Goal: Information Seeking & Learning: Learn about a topic

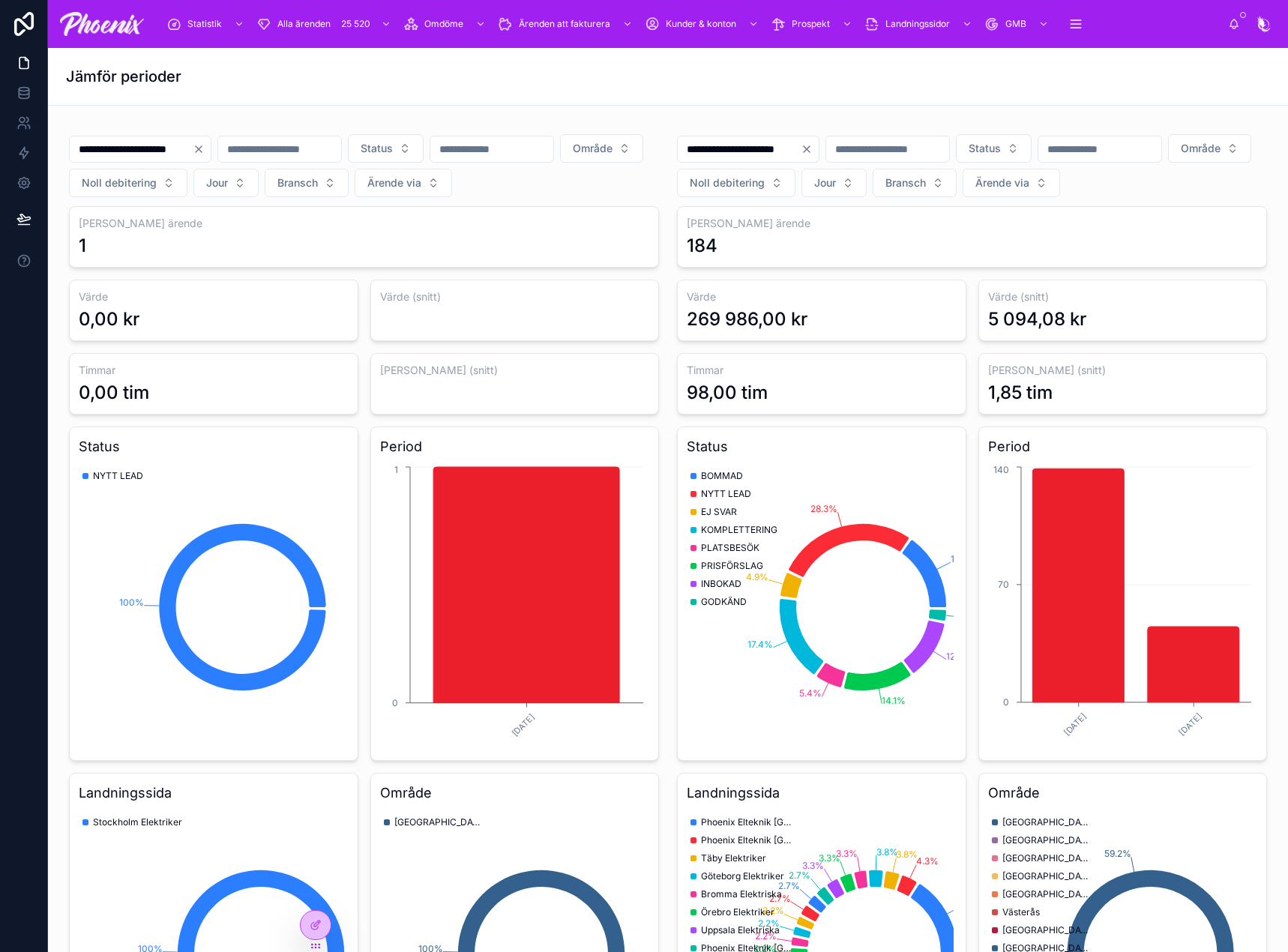
click at [1214, 304] on h3 "Värde (snitt)" at bounding box center [1123, 297] width 270 height 15
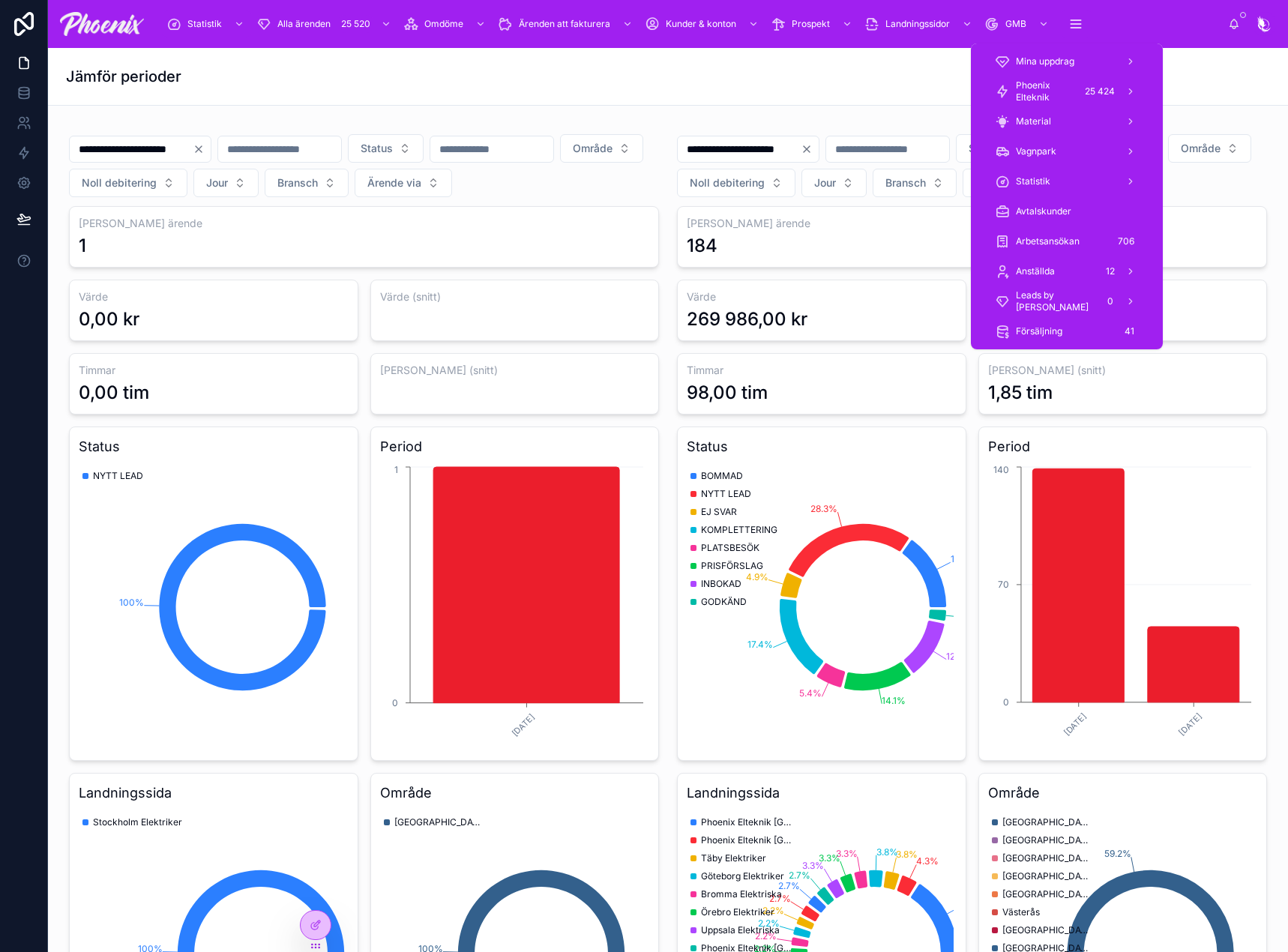
click at [1052, 88] on span "Phoenix Elteknik" at bounding box center [1045, 91] width 59 height 24
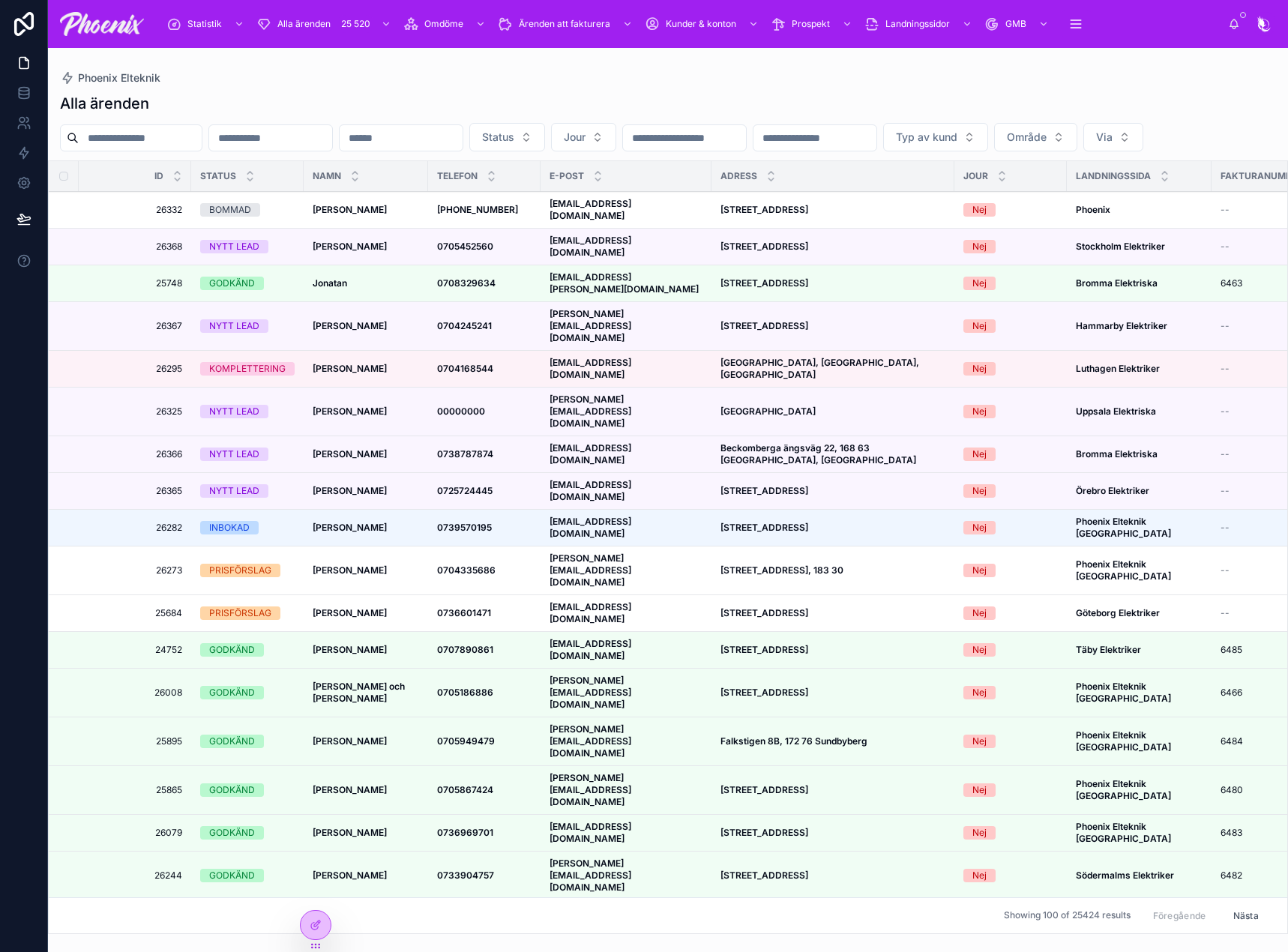
click at [753, 252] on strong "[STREET_ADDRESS]" at bounding box center [764, 246] width 88 height 11
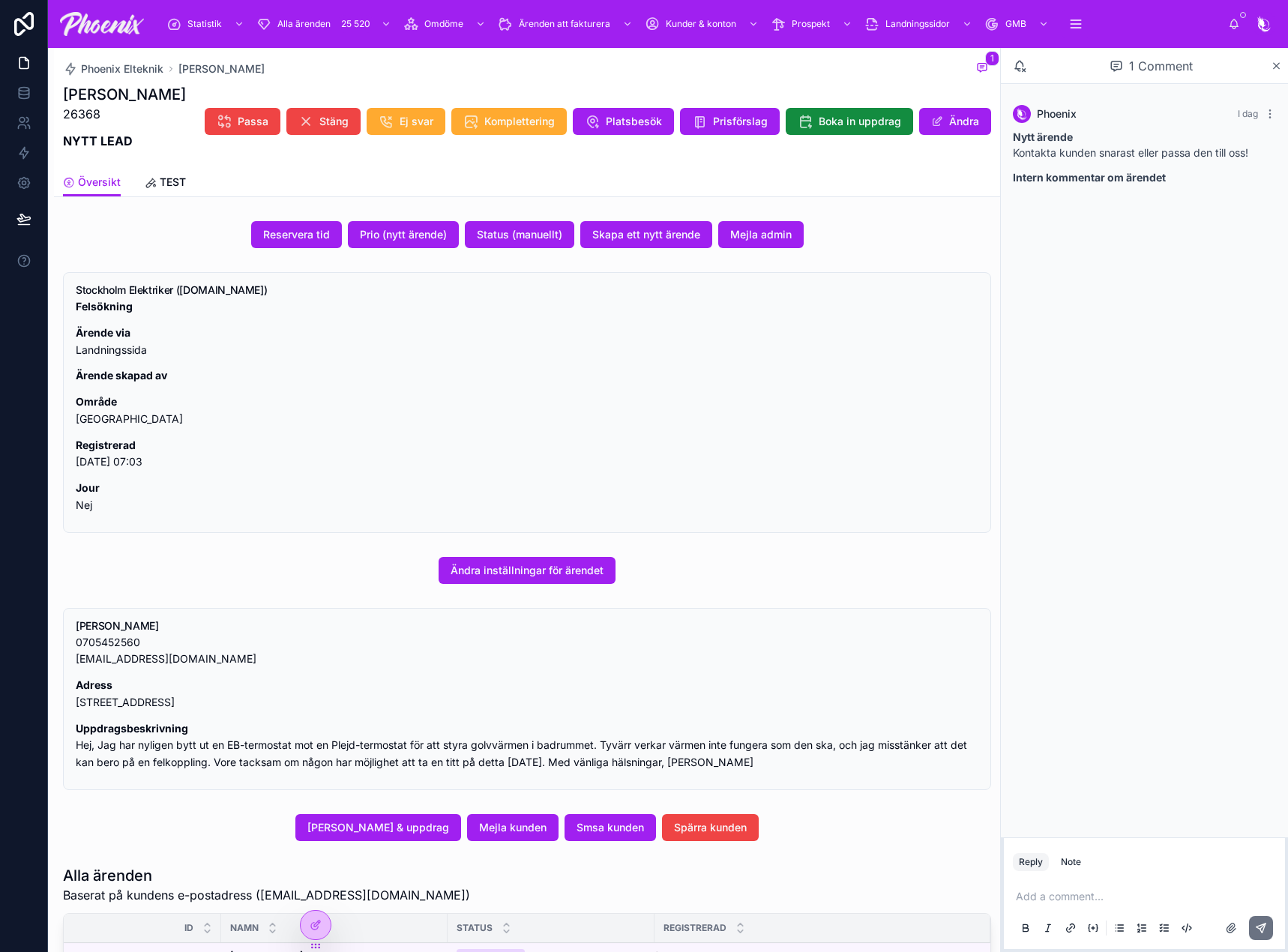
click at [426, 839] on button "[PERSON_NAME] & uppdrag" at bounding box center [377, 828] width 166 height 27
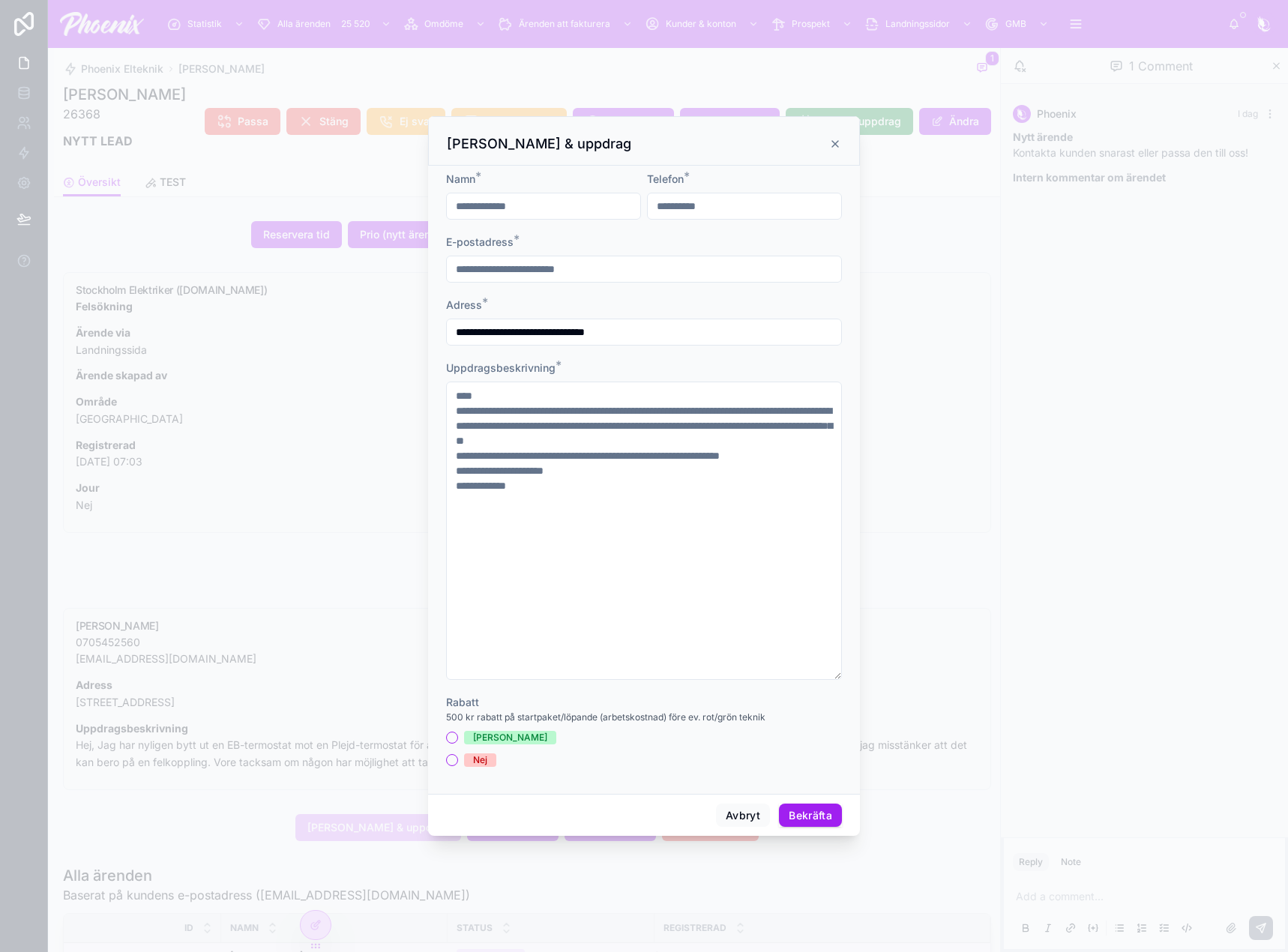
drag, startPoint x: 456, startPoint y: 208, endPoint x: 438, endPoint y: 207, distance: 18.0
click at [438, 207] on div "**********" at bounding box center [644, 480] width 432 height 628
click at [500, 206] on input "**********" at bounding box center [544, 205] width 194 height 21
type input "**********"
click at [797, 812] on button "Bekräfta" at bounding box center [811, 815] width 63 height 24
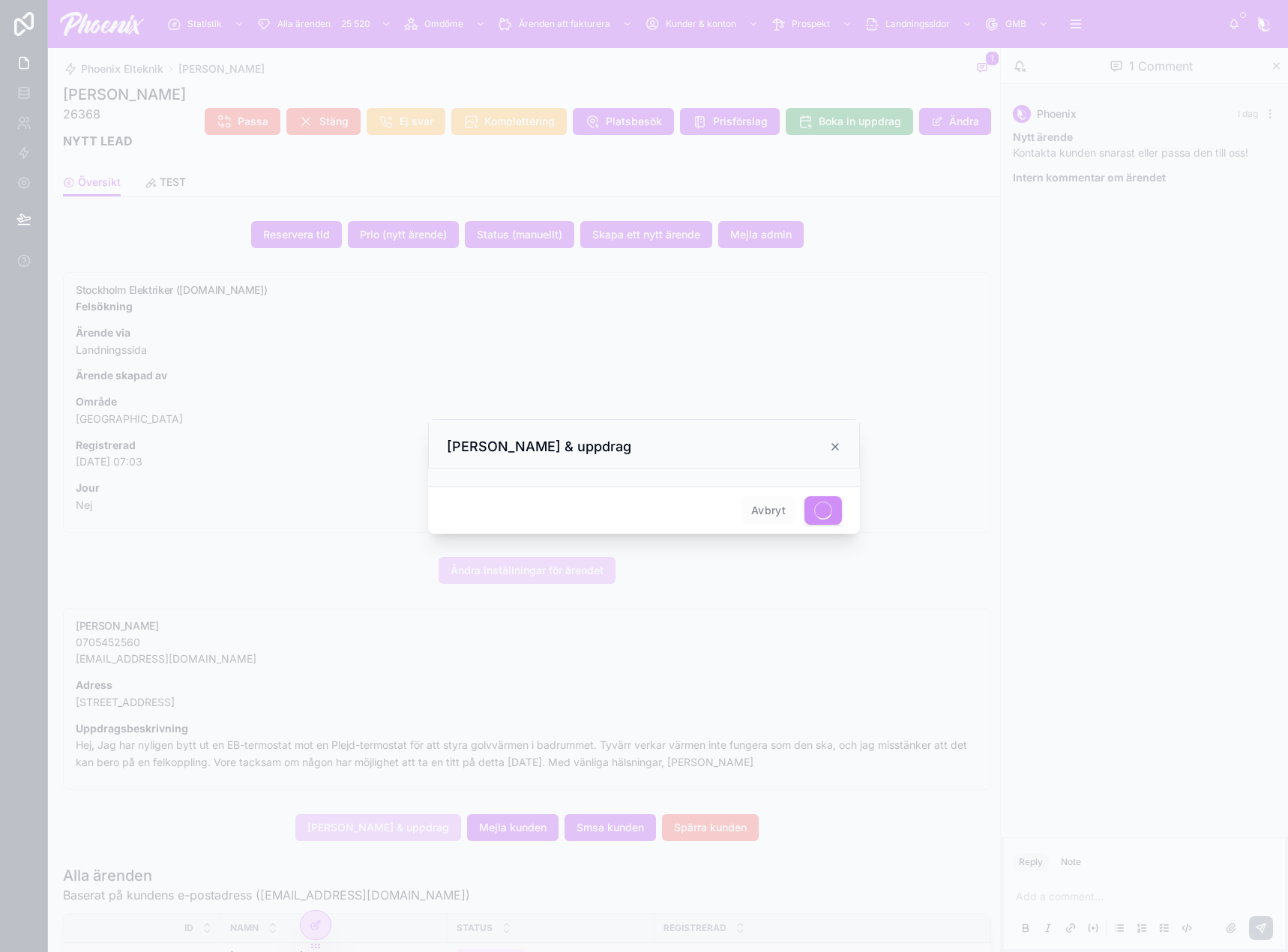
click at [767, 505] on span "Avbryt" at bounding box center [768, 509] width 54 height 28
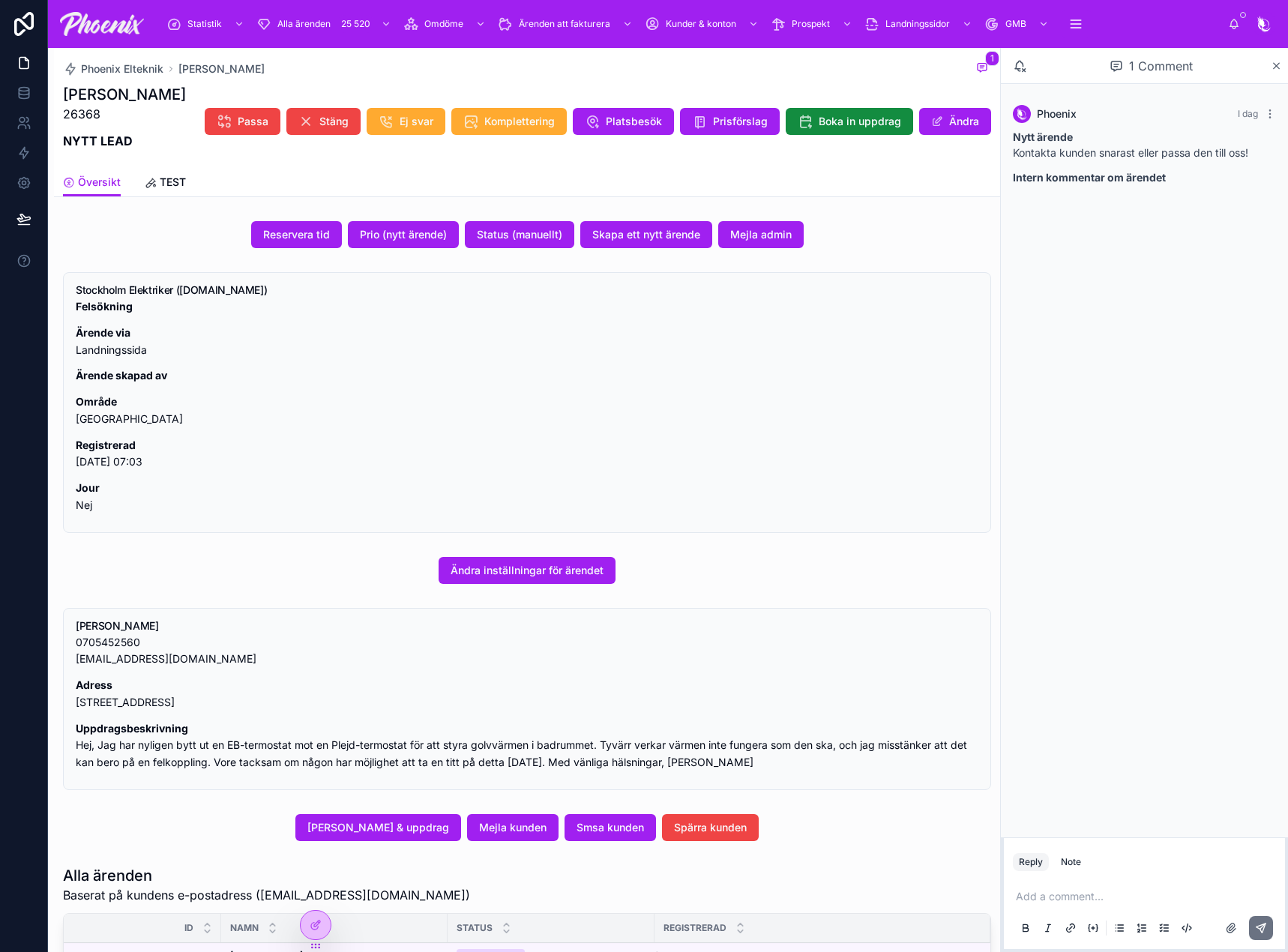
click at [96, 188] on span "Översikt" at bounding box center [99, 182] width 43 height 15
click at [102, 184] on span "Översikt" at bounding box center [99, 182] width 43 height 15
click at [101, 79] on div "Phoenix Elteknik [PERSON_NAME] 1 [PERSON_NAME] 26368 NYTT LEAD Passa Stäng Ej s…" at bounding box center [527, 108] width 928 height 120
click at [109, 72] on span "Phoenix Elteknik" at bounding box center [121, 69] width 82 height 15
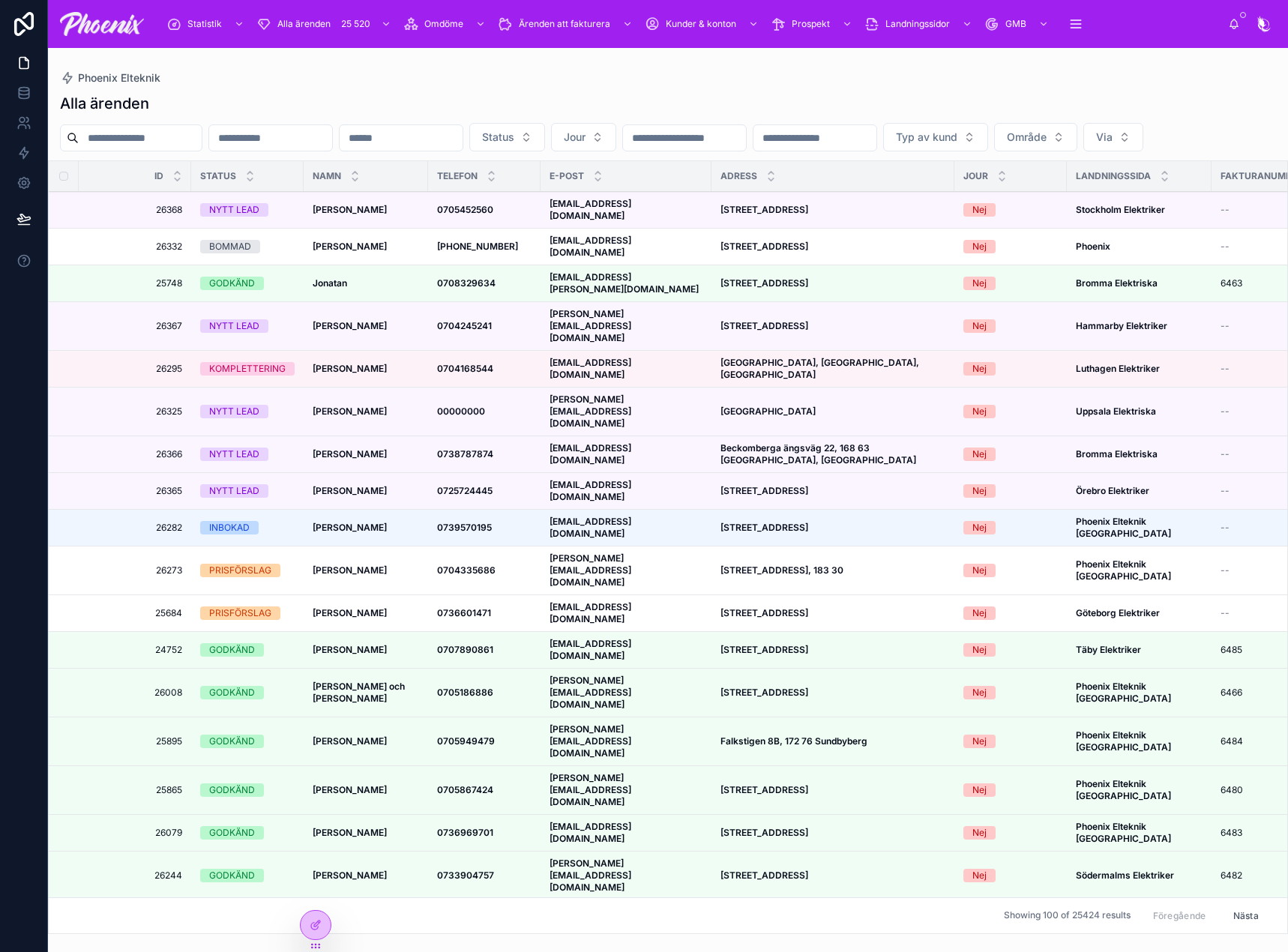
click at [631, 394] on strong "[PERSON_NAME][EMAIL_ADDRESS][DOMAIN_NAME]" at bounding box center [590, 411] width 81 height 35
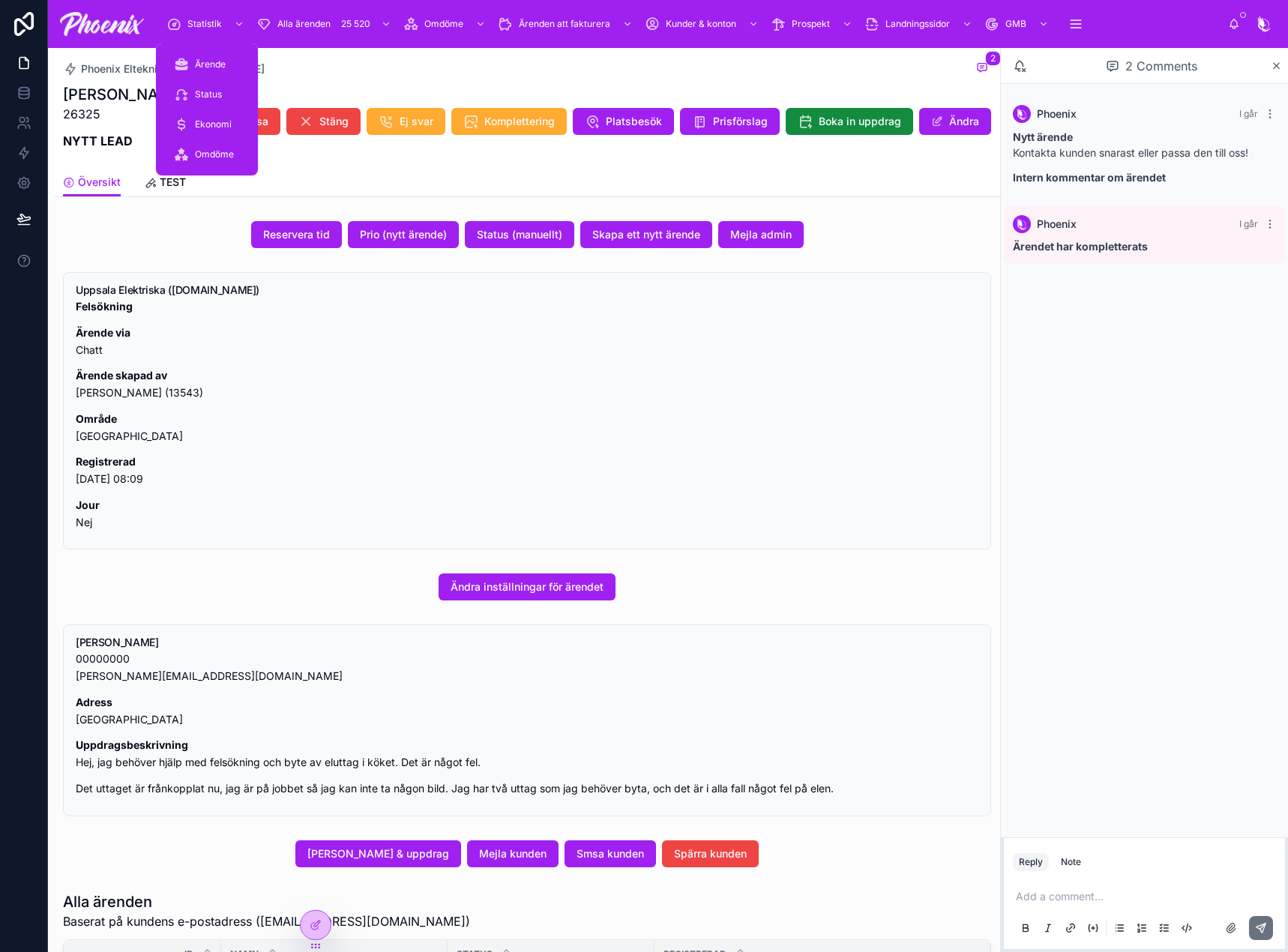
click at [213, 25] on span "Statistik" at bounding box center [205, 24] width 34 height 12
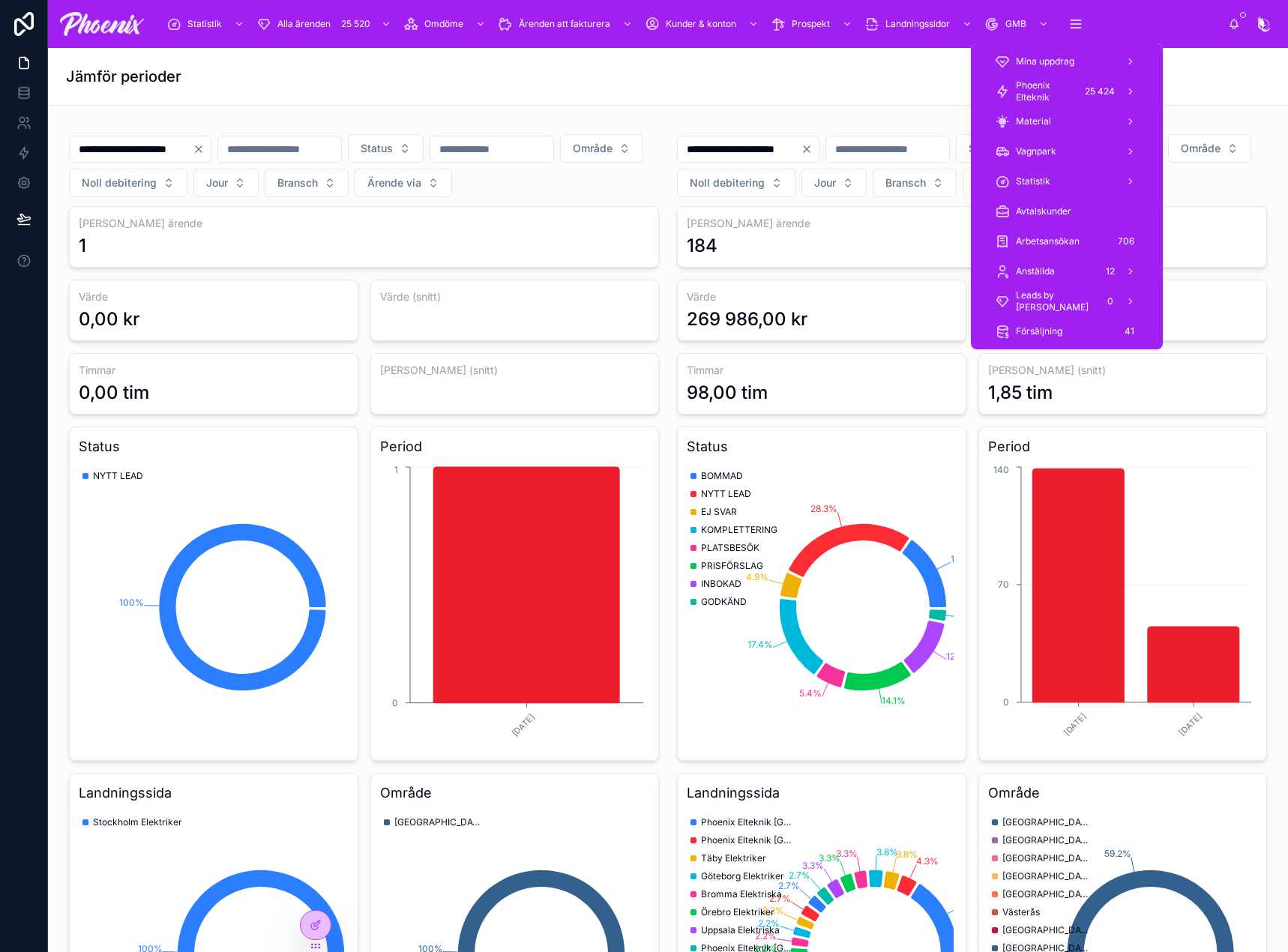
click at [1073, 89] on span "Phoenix Elteknik" at bounding box center [1045, 91] width 59 height 24
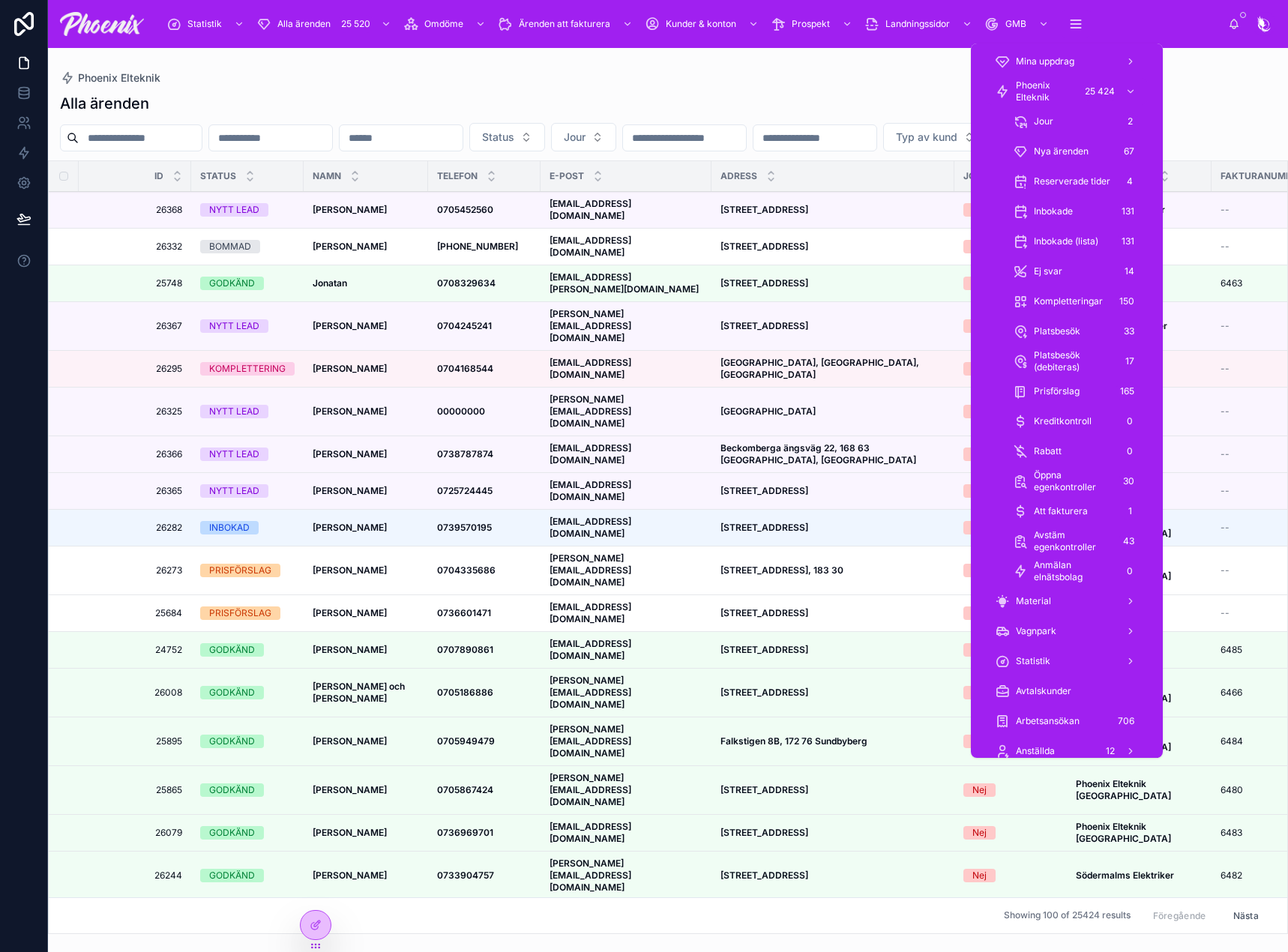
click at [1049, 719] on span "Arbetsansökan" at bounding box center [1047, 720] width 63 height 12
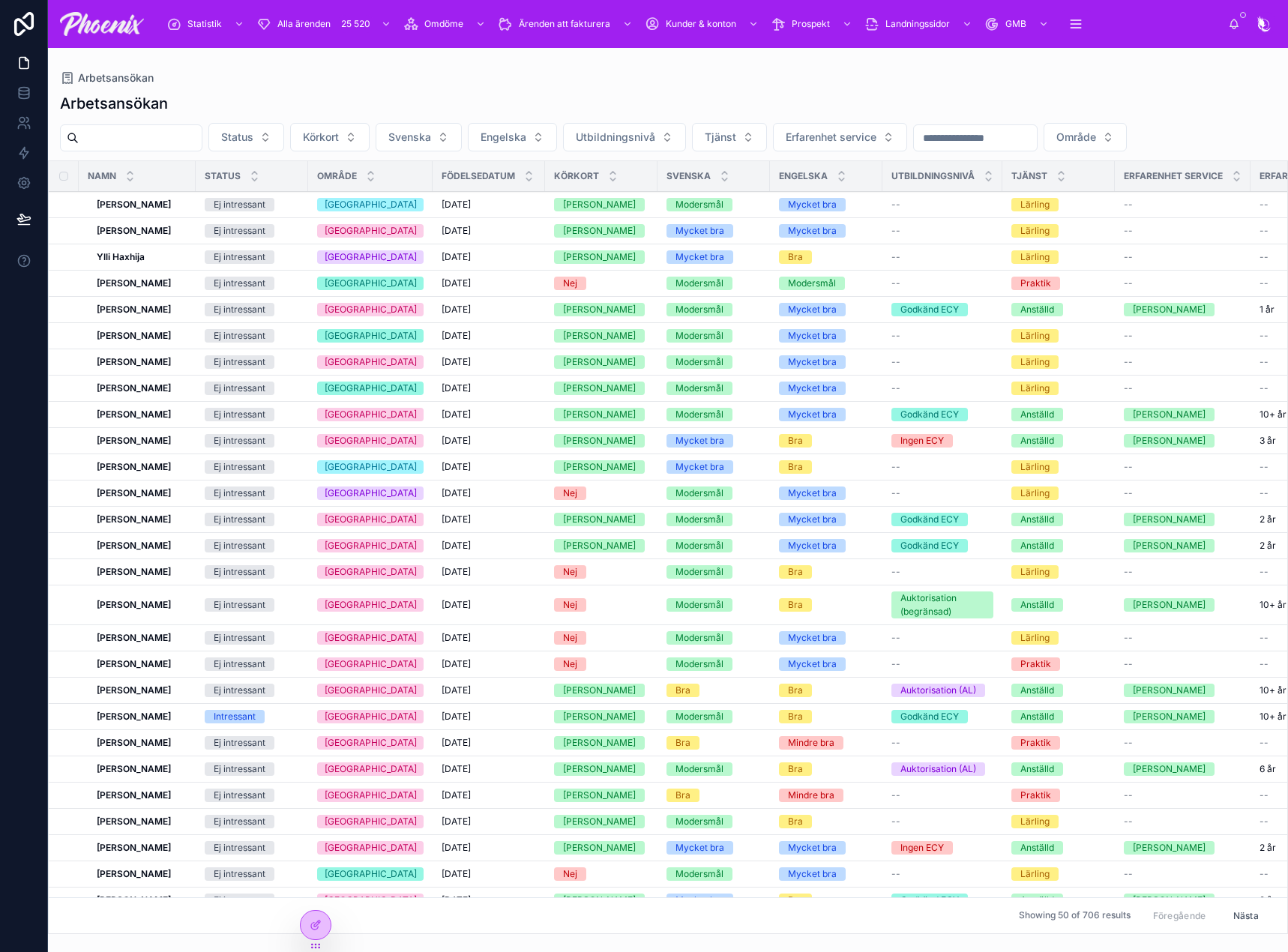
click at [284, 148] on button "Status" at bounding box center [246, 137] width 76 height 28
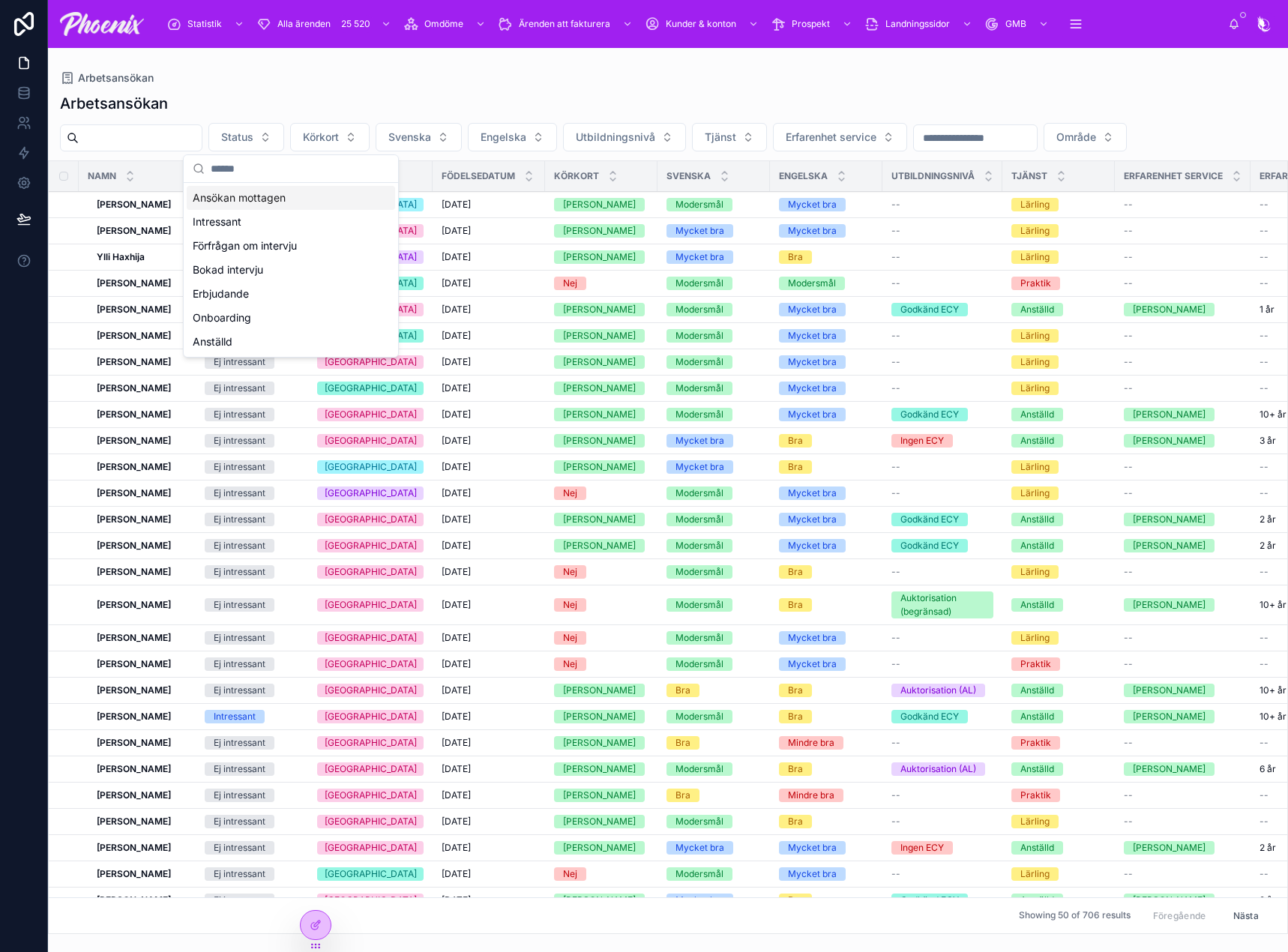
click at [325, 197] on div "Ansökan mottagen" at bounding box center [291, 197] width 208 height 24
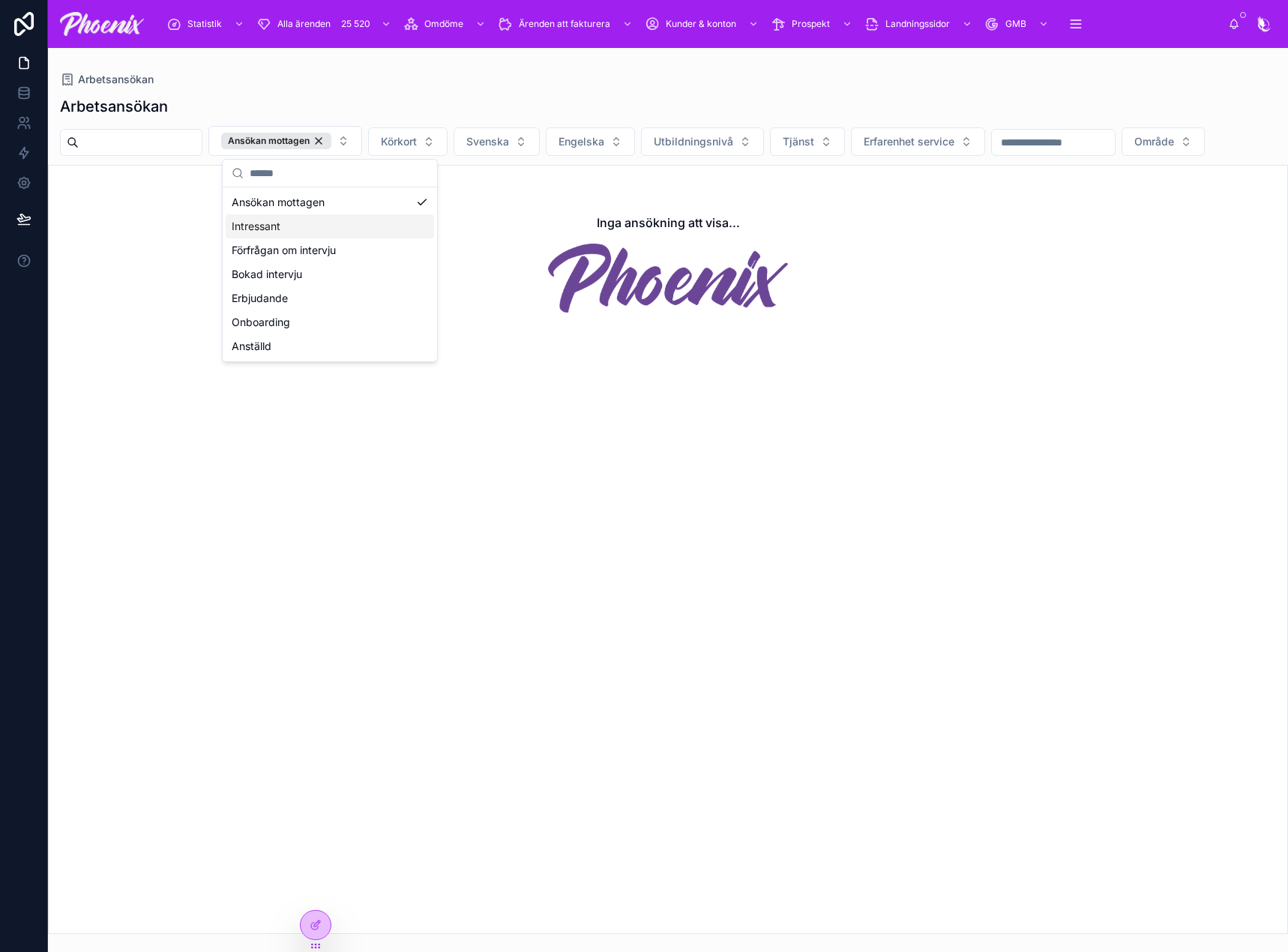
click at [330, 231] on div "Intressant" at bounding box center [329, 226] width 208 height 24
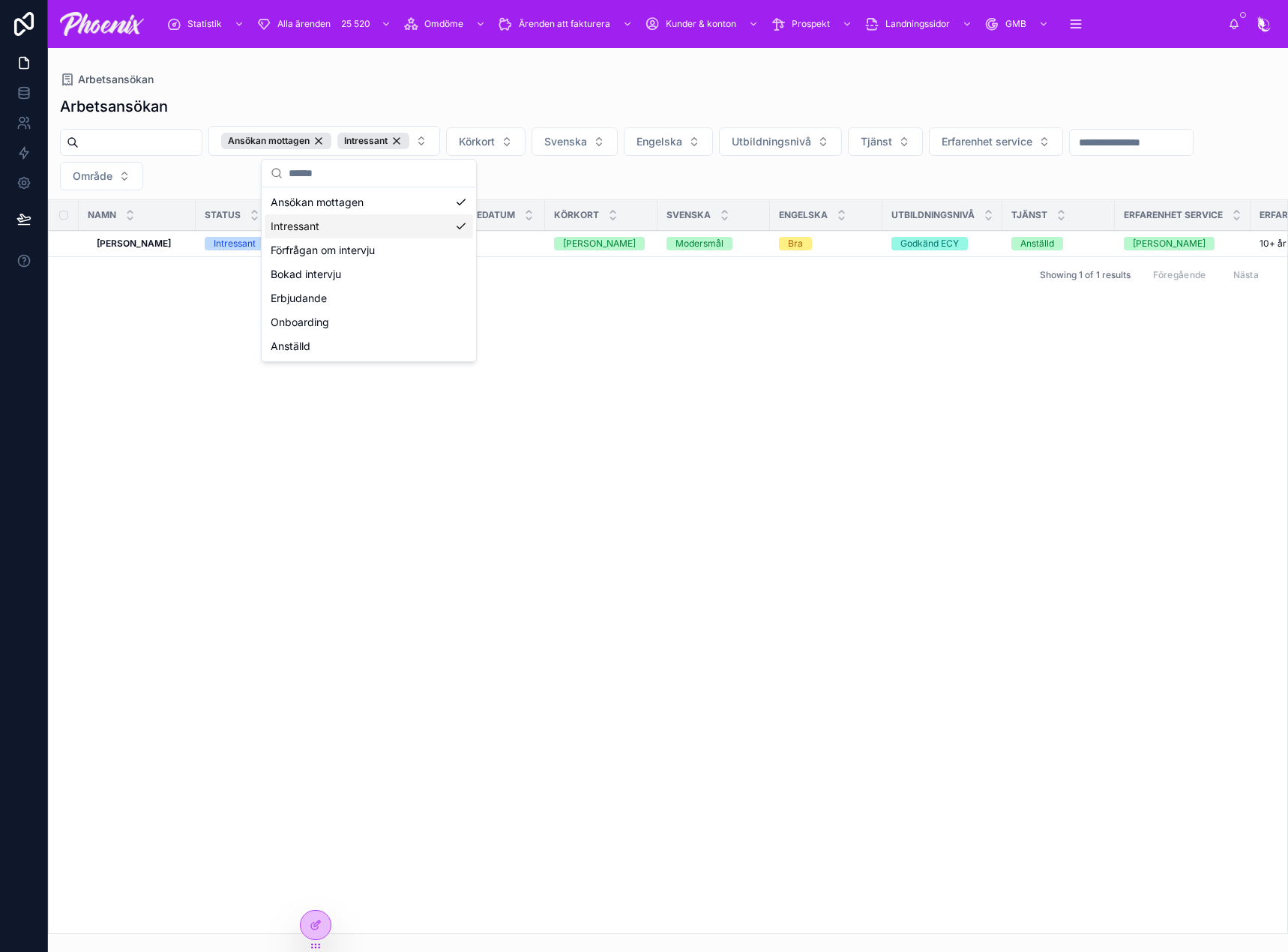
click at [147, 236] on td "[PERSON_NAME] [PERSON_NAME]" at bounding box center [137, 243] width 117 height 26
click at [145, 238] on strong "[PERSON_NAME]" at bounding box center [134, 243] width 74 height 11
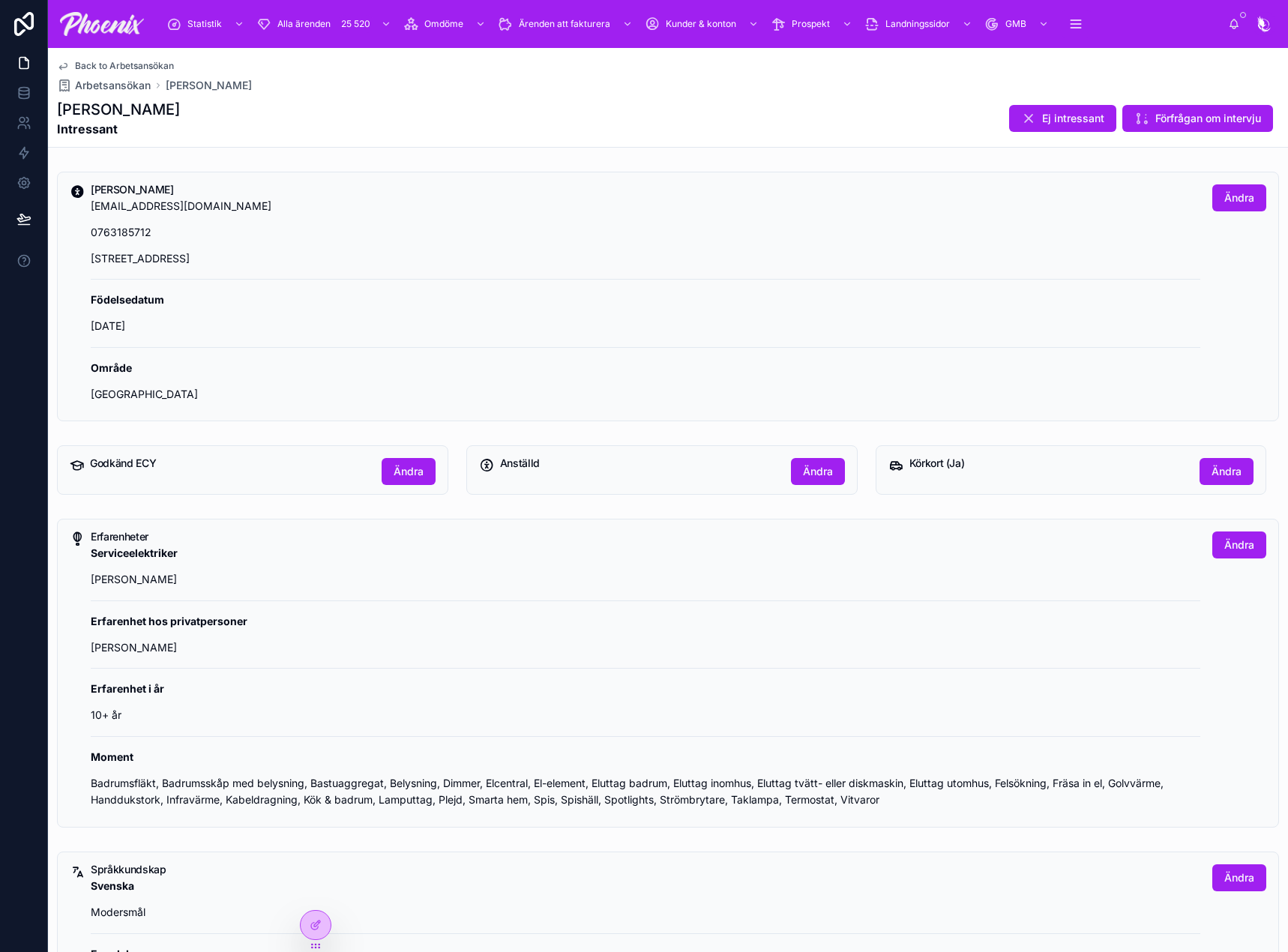
click at [168, 181] on div "[PERSON_NAME] [EMAIL_ADDRESS][DOMAIN_NAME] 0763185712 [GEOGRAPHIC_DATA], [GEOGR…" at bounding box center [668, 297] width 1222 height 250
copy h5 "[PERSON_NAME]"
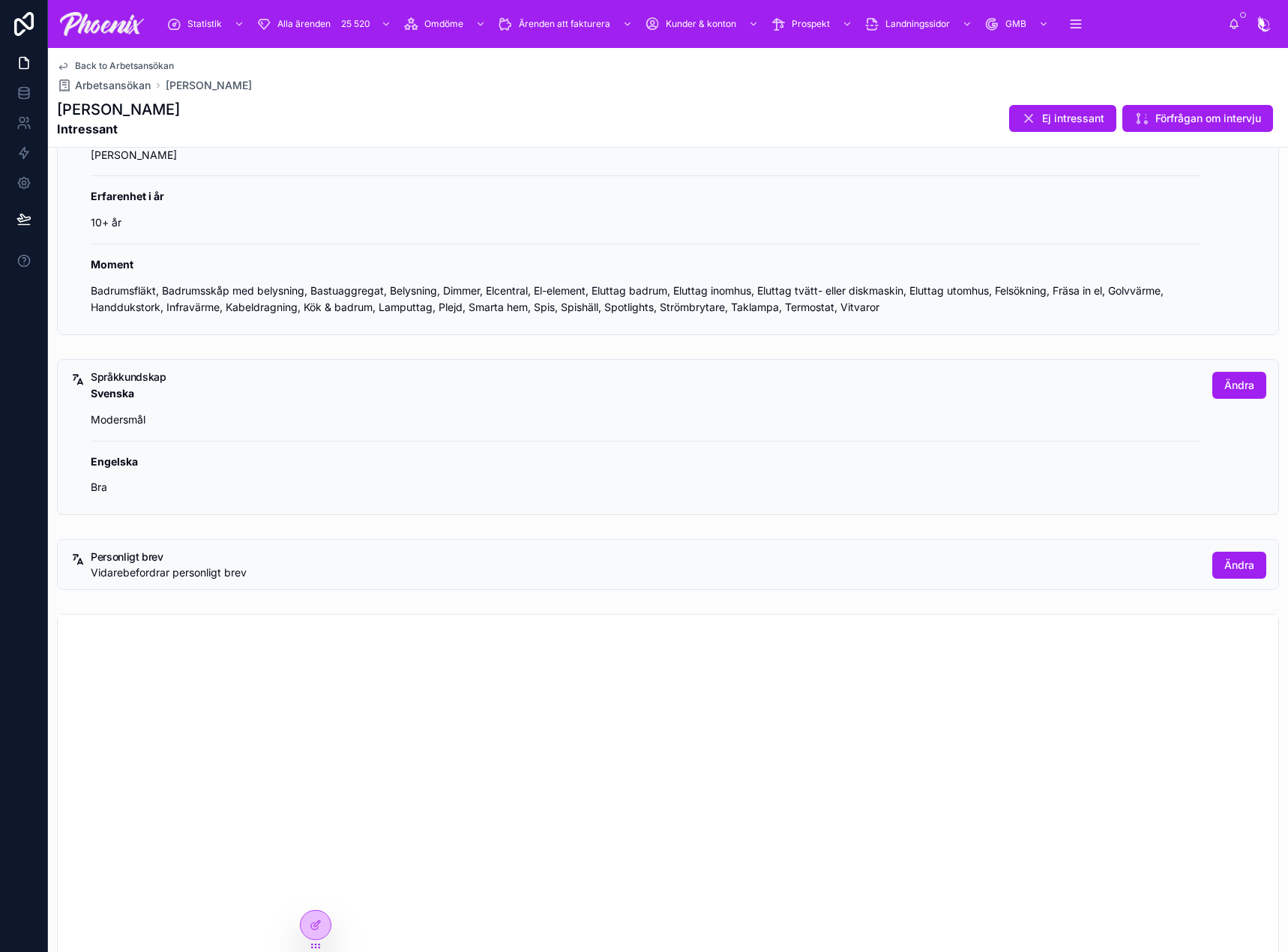
scroll to position [900, 0]
